Goal: Task Accomplishment & Management: Manage account settings

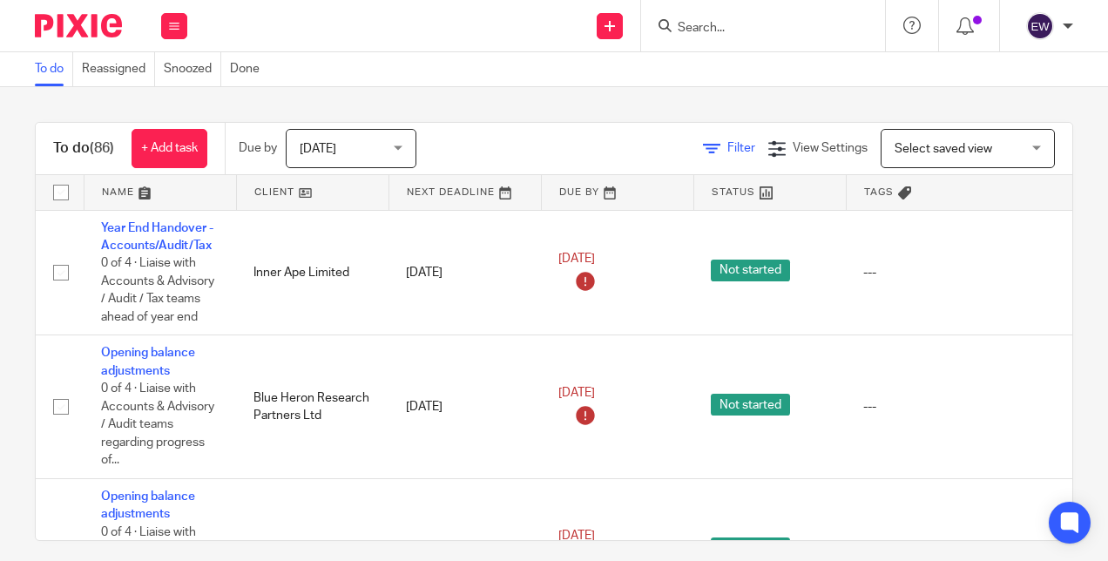
click at [727, 152] on span "Filter" at bounding box center [741, 148] width 28 height 12
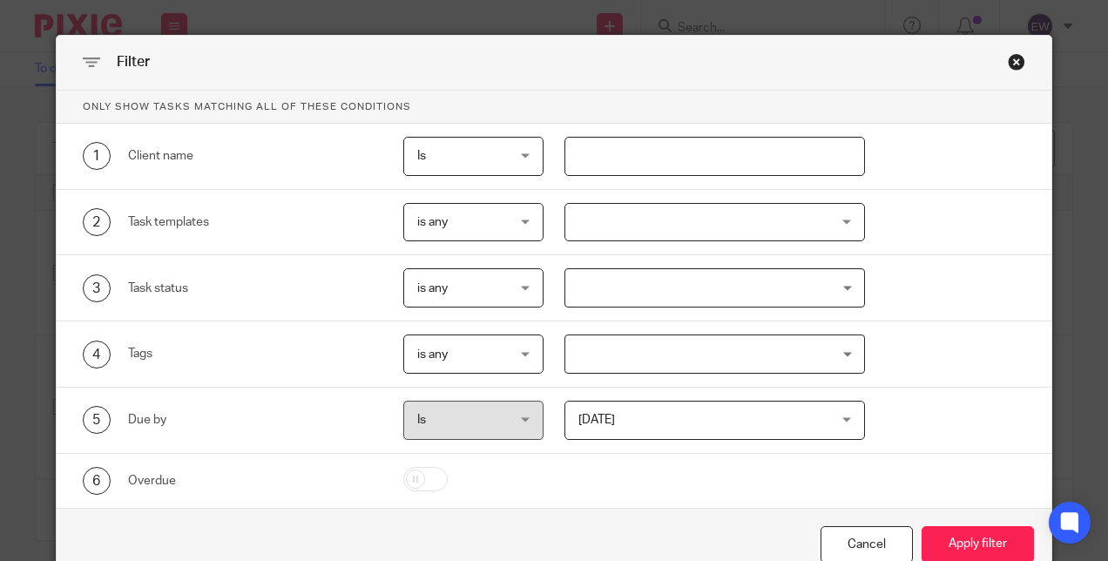
click at [698, 157] on input "text" at bounding box center [714, 156] width 300 height 39
type input "[PERSON_NAME]"
click at [921, 526] on button "Apply filter" at bounding box center [977, 544] width 112 height 37
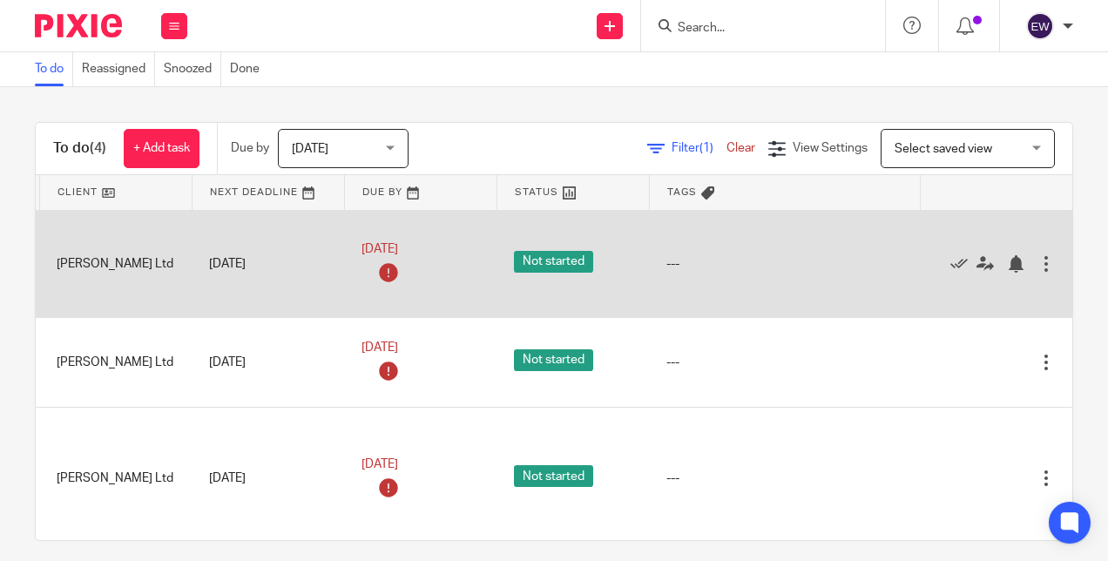
scroll to position [0, 239]
click at [950, 263] on icon at bounding box center [958, 263] width 17 height 17
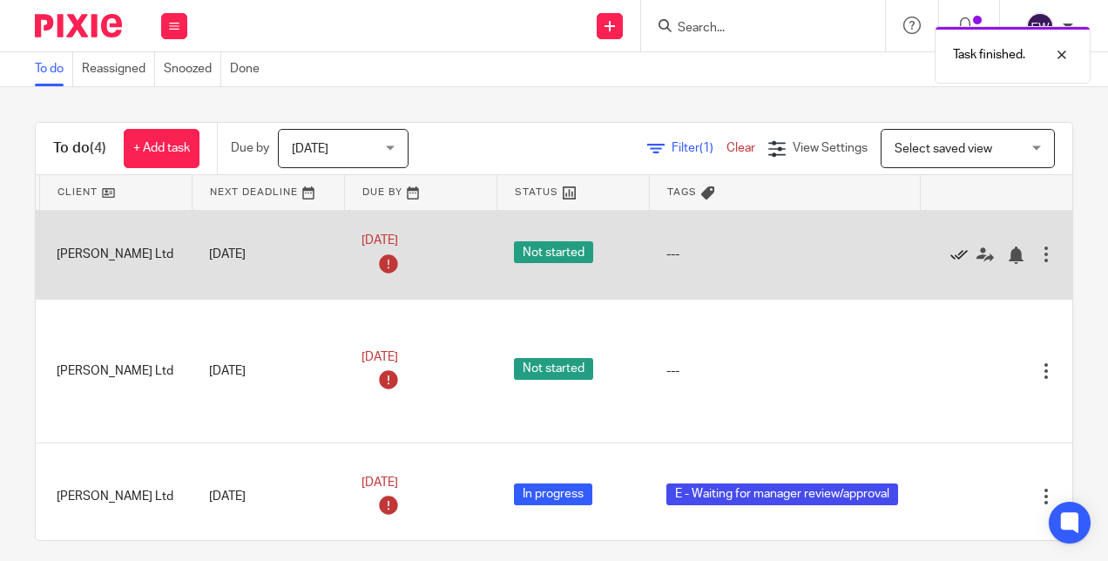
click at [950, 254] on icon at bounding box center [958, 254] width 17 height 17
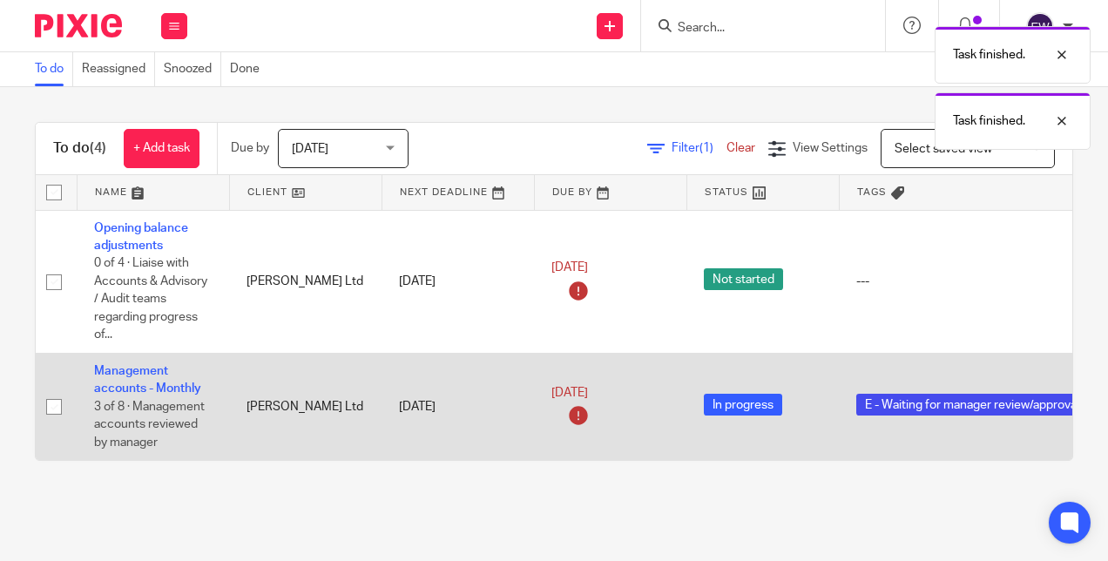
scroll to position [0, 0]
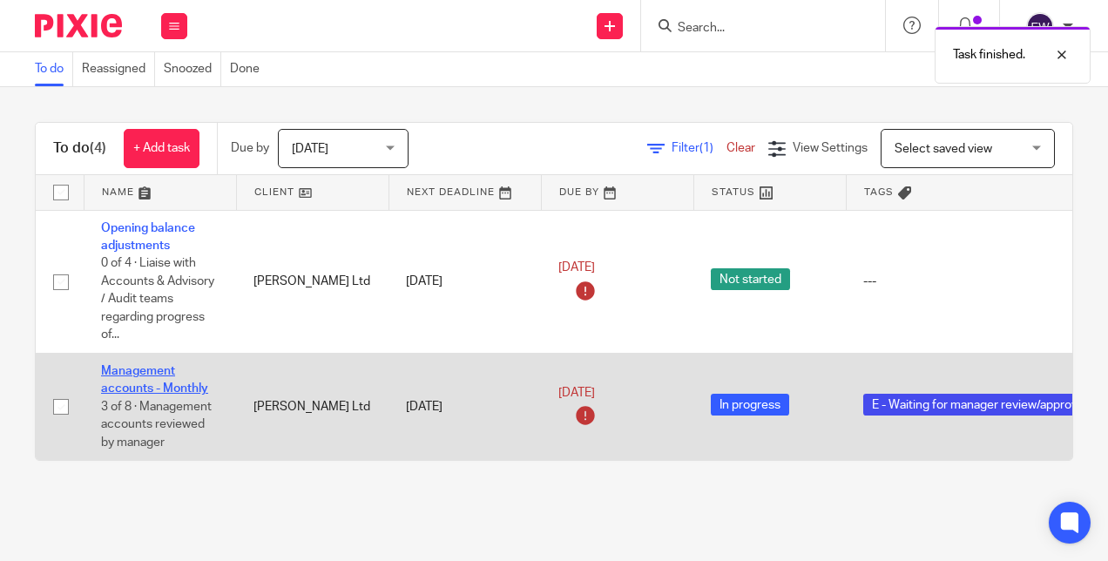
click at [148, 385] on link "Management accounts - Monthly" at bounding box center [154, 380] width 107 height 30
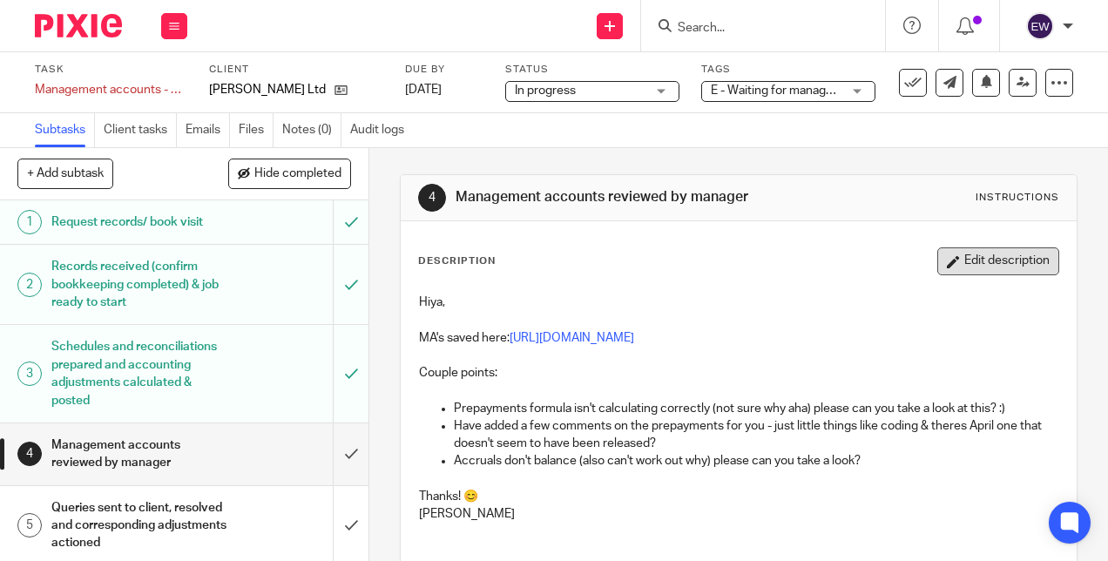
click at [949, 260] on button "Edit description" at bounding box center [998, 261] width 122 height 28
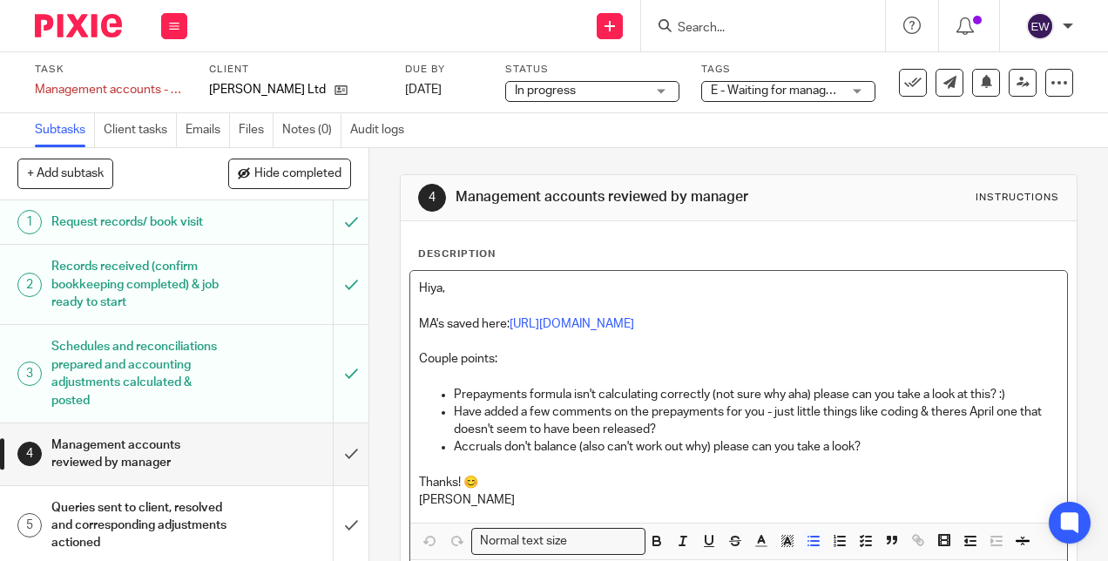
click at [1012, 389] on p "Prepayments formula isn't calculating correctly (not sure why aha) please can y…" at bounding box center [755, 394] width 603 height 17
click at [410, 287] on div "Hiya, MA's saved here: https://cloudimanage.com/work/link/f/LLP!10106007 Couple…" at bounding box center [738, 396] width 656 height 251
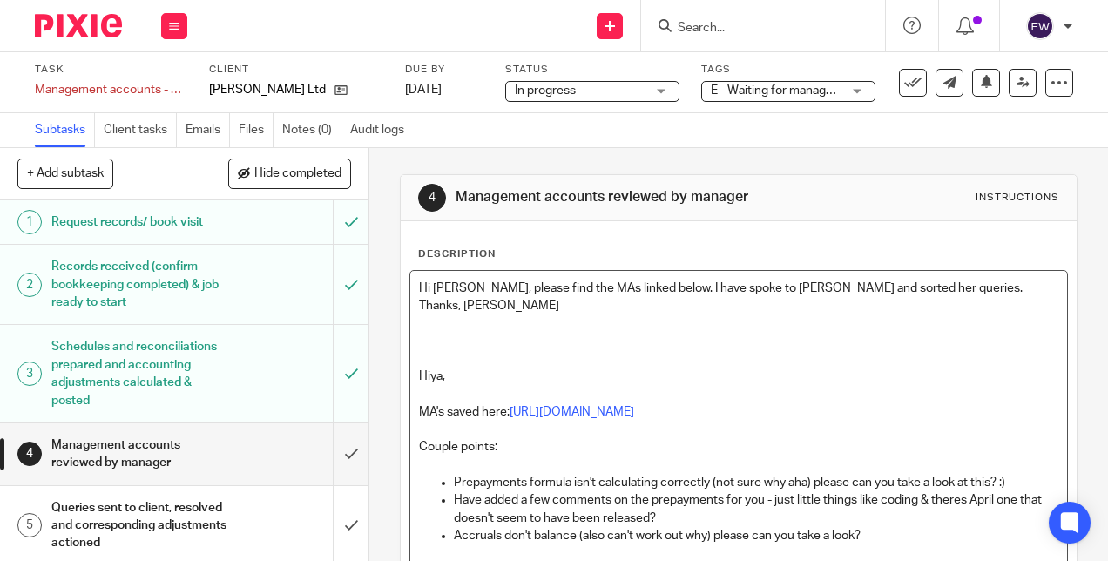
scroll to position [175, 0]
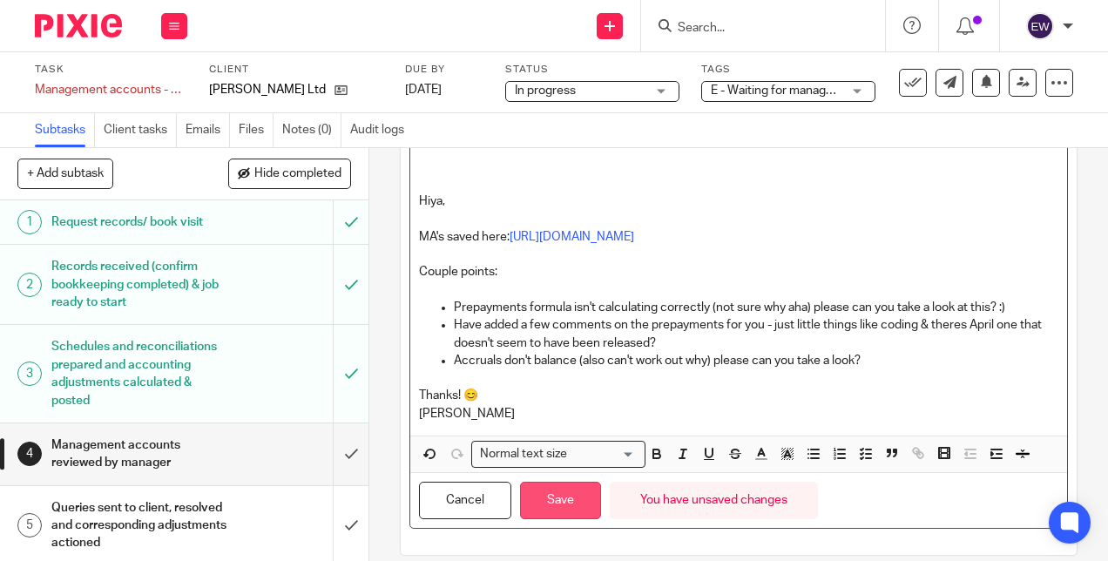
click at [563, 482] on button "Save" at bounding box center [560, 500] width 81 height 37
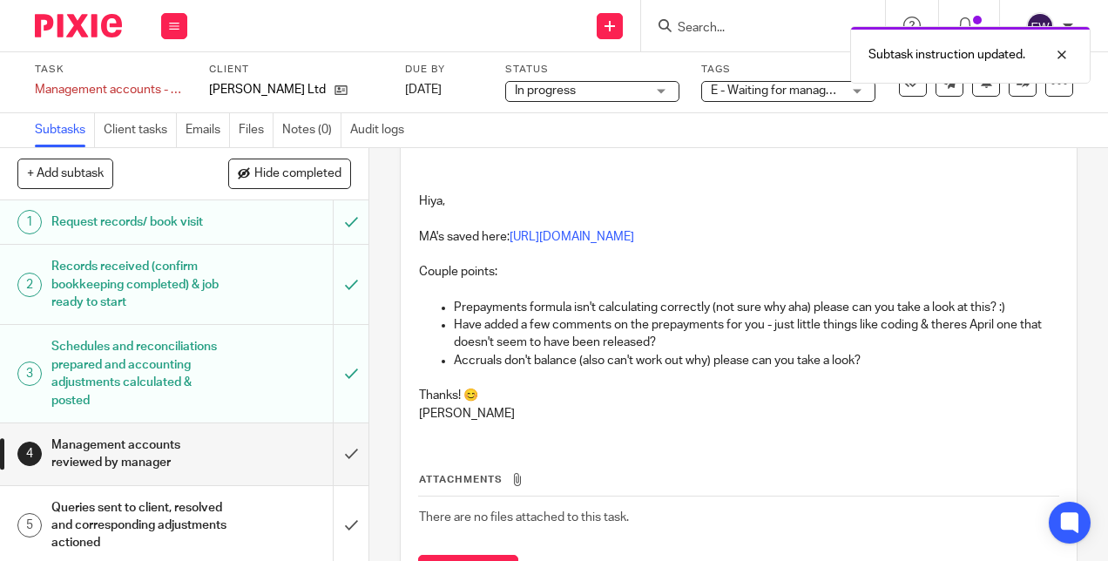
scroll to position [0, 0]
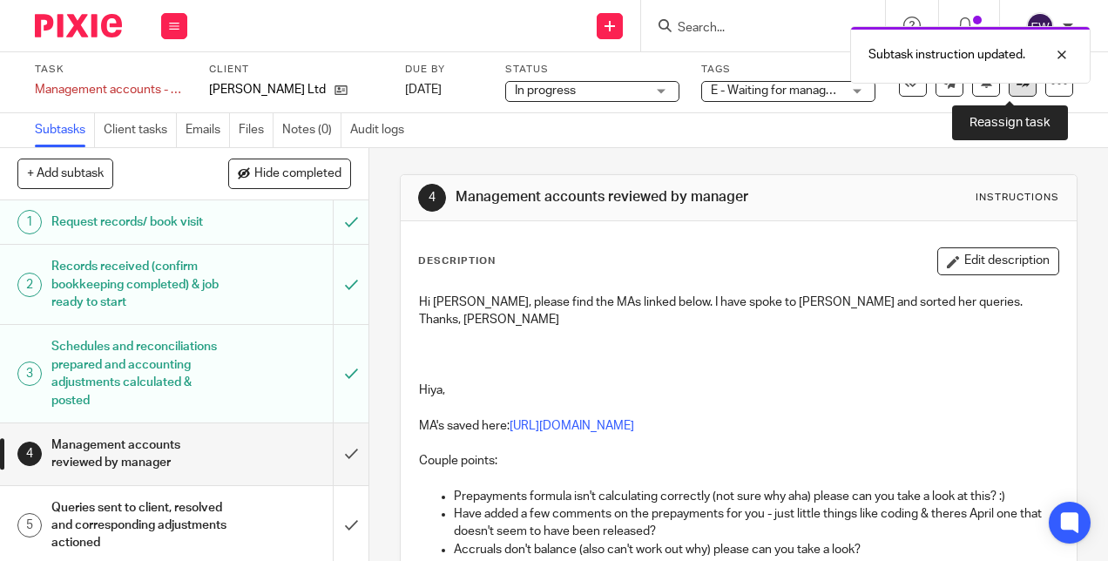
click at [1008, 91] on link at bounding box center [1022, 83] width 28 height 28
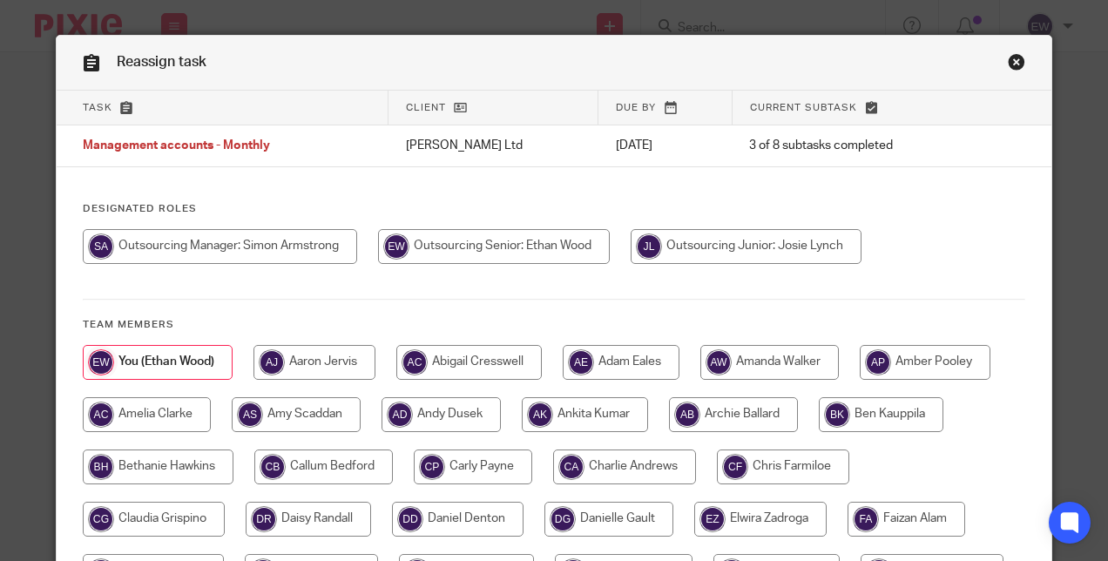
click at [525, 247] on input "radio" at bounding box center [494, 246] width 232 height 35
radio input "true"
click at [149, 264] on div at bounding box center [554, 255] width 943 height 52
click at [286, 244] on input "radio" at bounding box center [220, 246] width 274 height 35
radio input "true"
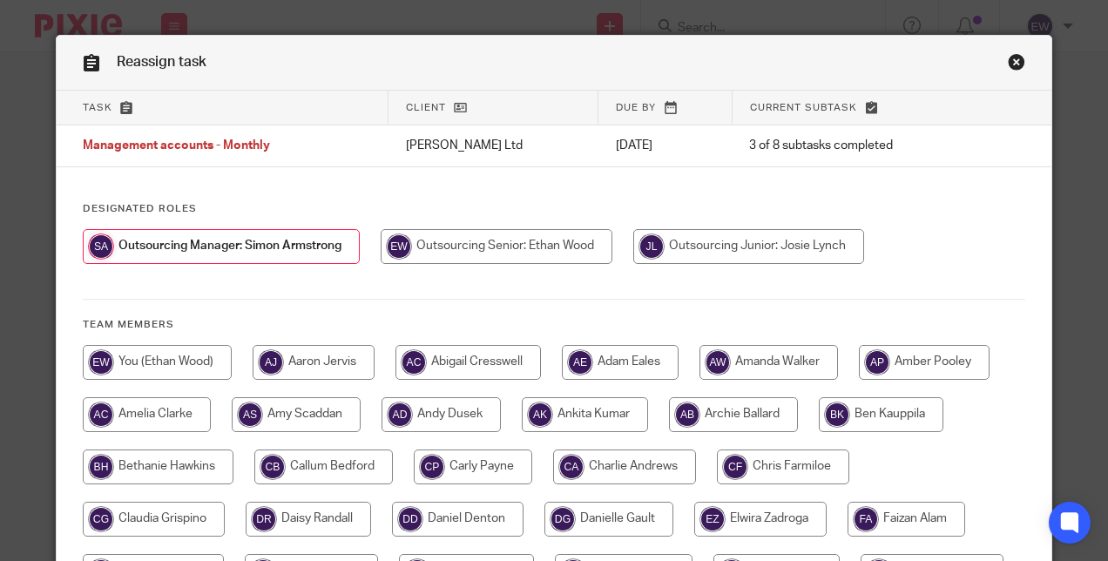
scroll to position [518, 0]
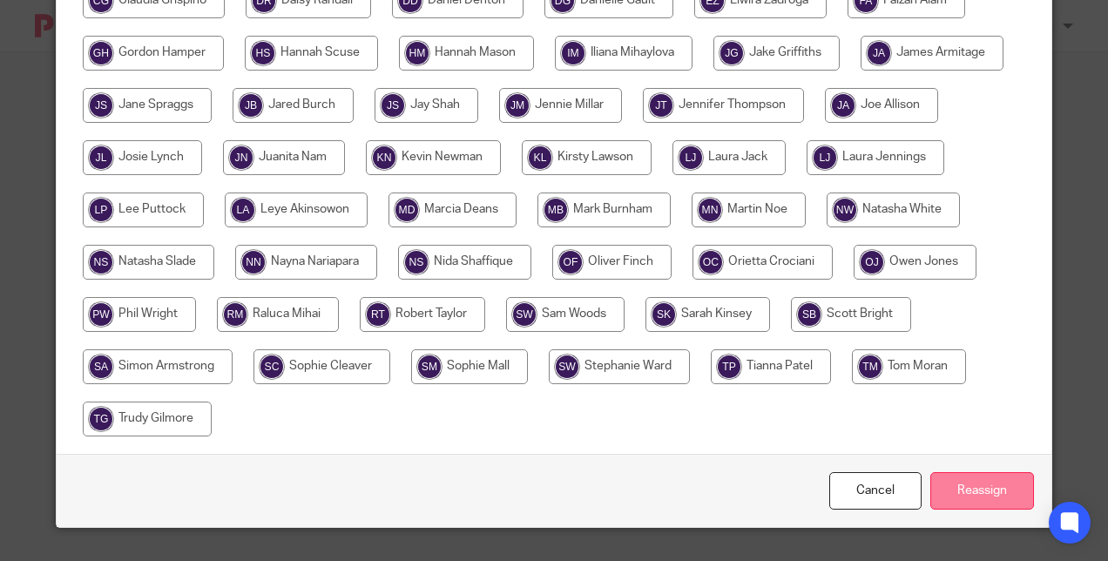
click at [981, 479] on input "Reassign" at bounding box center [982, 490] width 104 height 37
